Goal: Task Accomplishment & Management: Complete application form

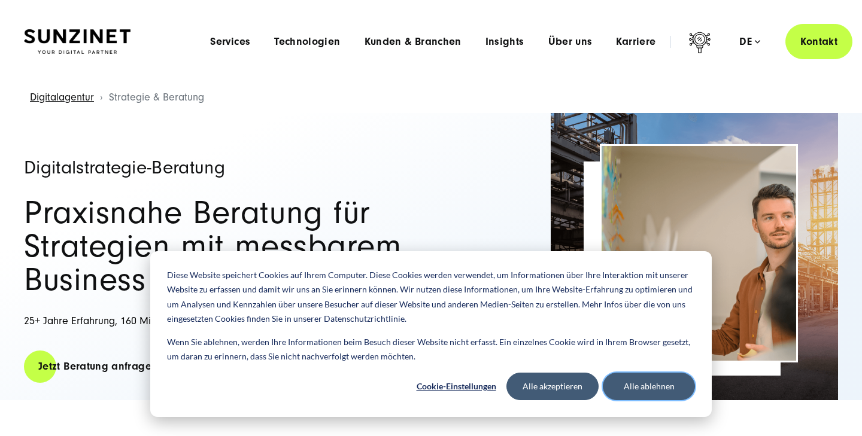
click at [635, 394] on button "Alle ablehnen" at bounding box center [649, 387] width 92 height 28
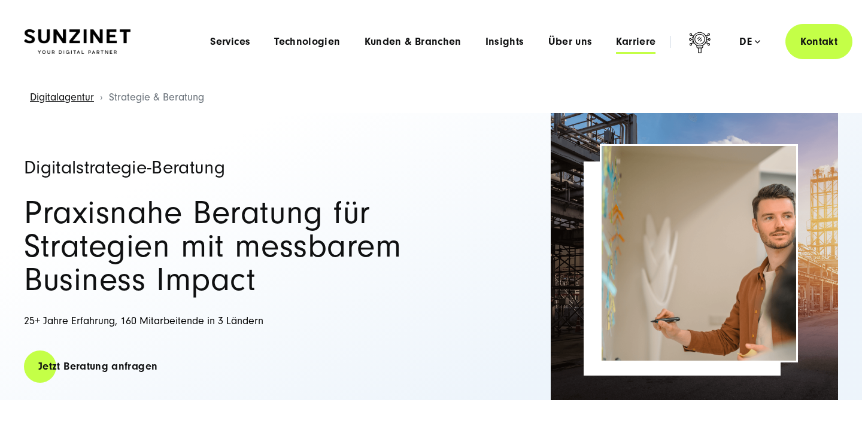
click at [640, 44] on span "Karriere" at bounding box center [636, 42] width 40 height 12
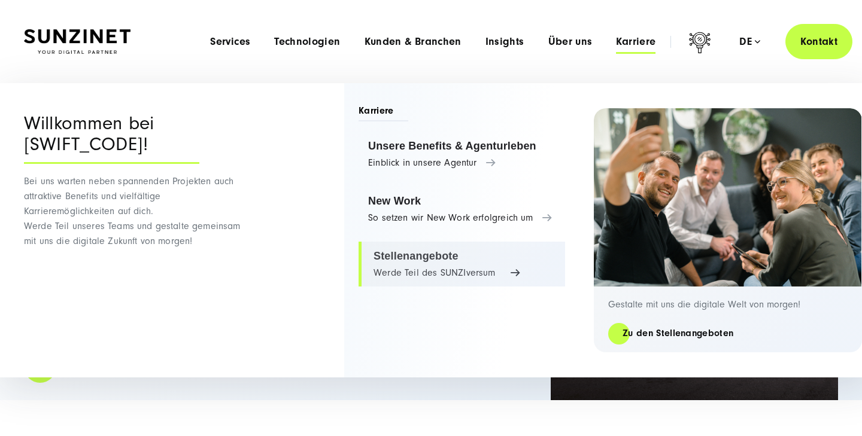
click at [402, 250] on link "Stellenangebote Werde Teil des SUNZIversum" at bounding box center [462, 264] width 207 height 45
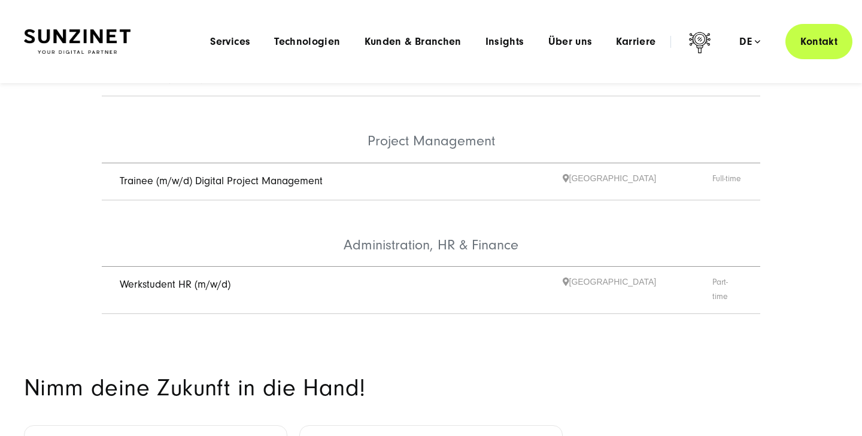
scroll to position [657, 0]
